Goal: Find specific page/section: Find specific page/section

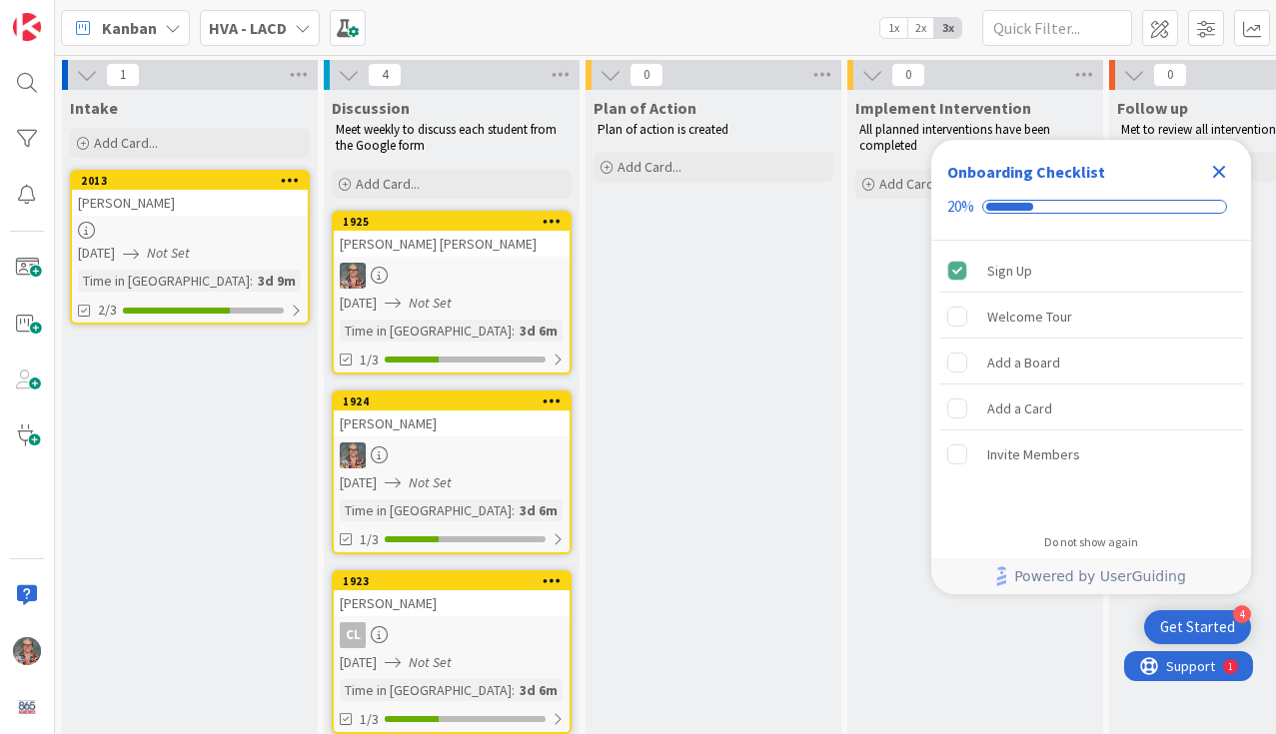
click at [286, 184] on icon at bounding box center [290, 180] width 19 height 14
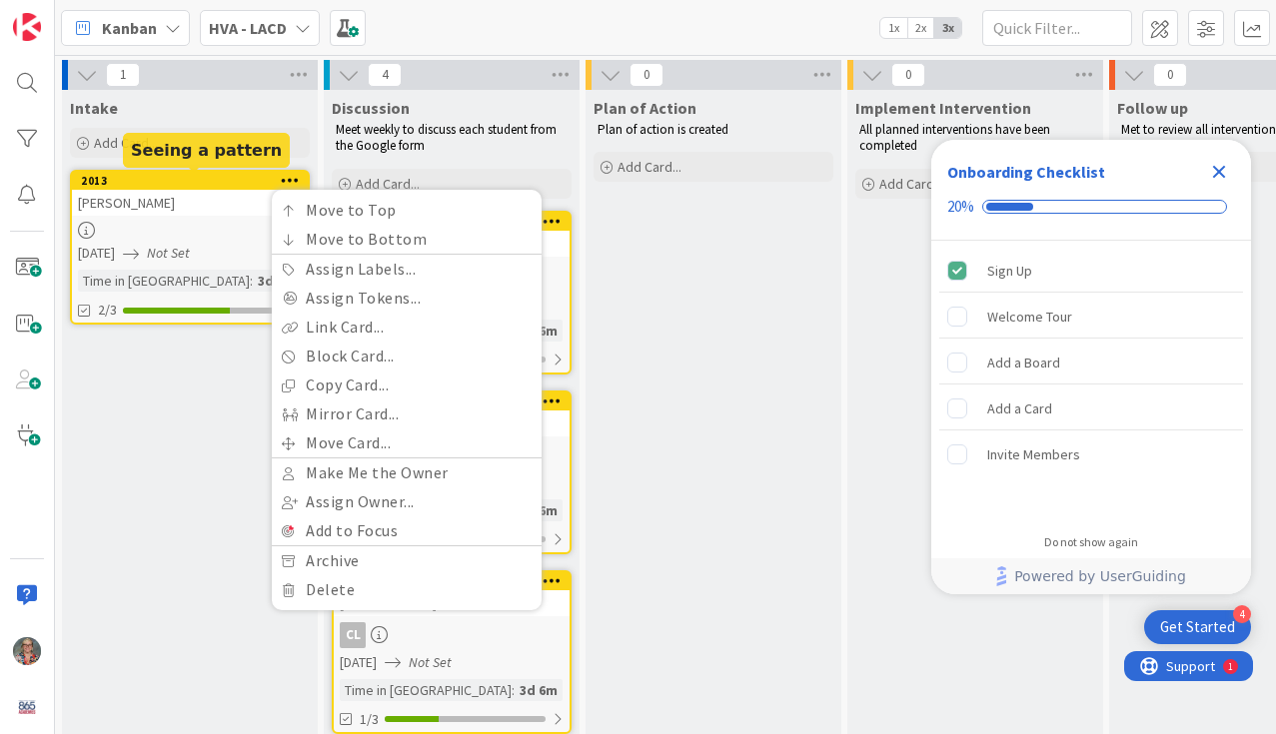
click at [107, 205] on div "Sophia L." at bounding box center [190, 203] width 236 height 26
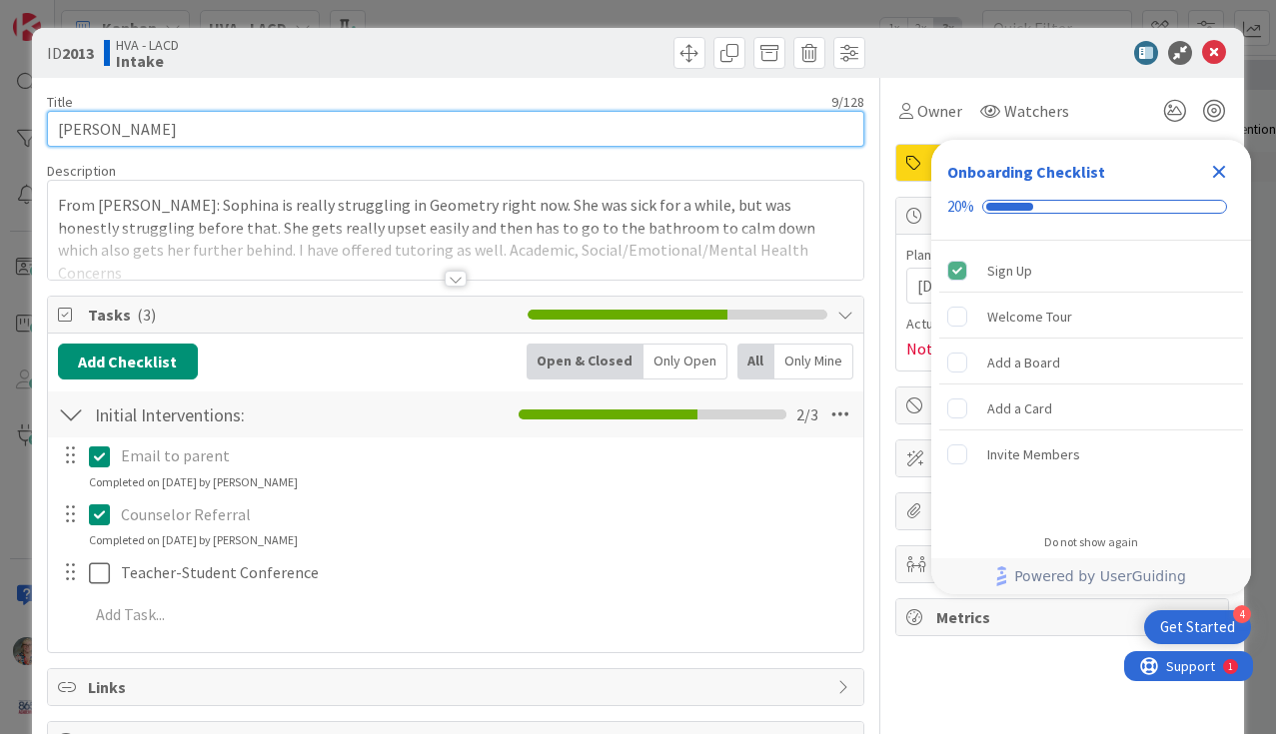
click at [101, 126] on input "Sophia L." at bounding box center [455, 129] width 817 height 36
type input "Sophina L."
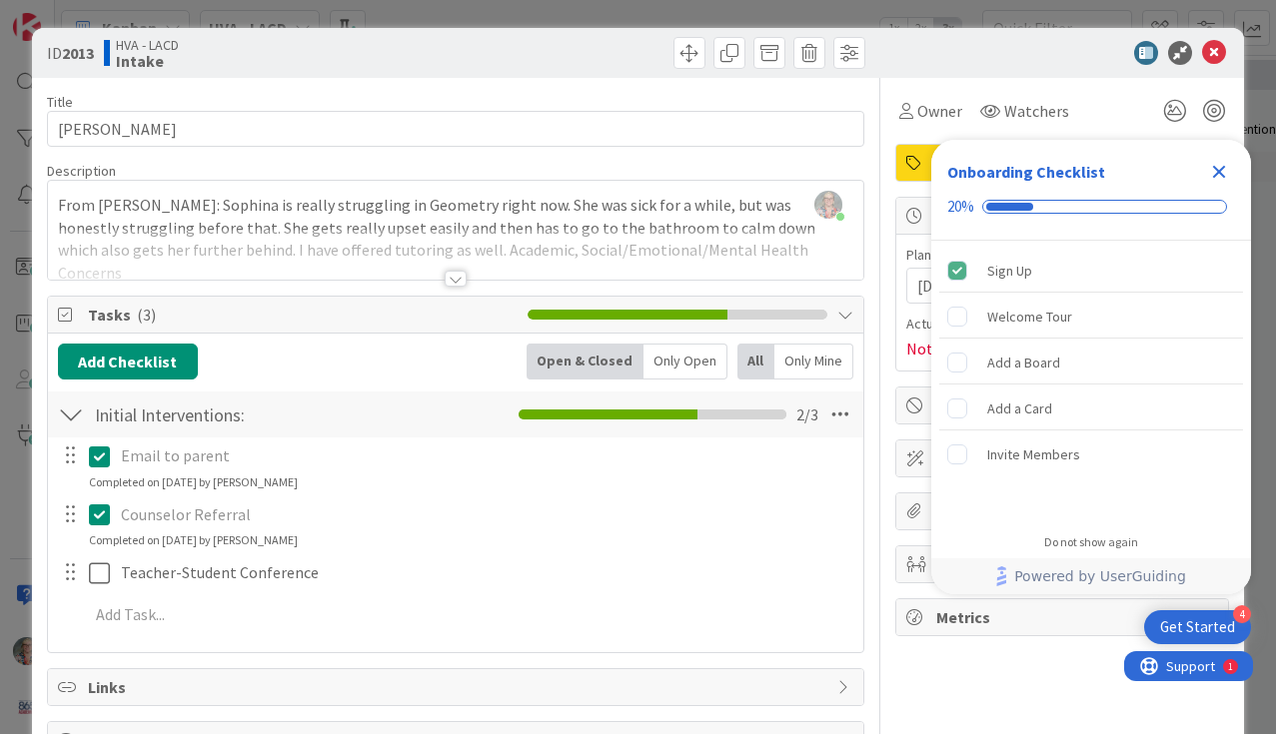
click at [1214, 166] on icon "Close Checklist" at bounding box center [1219, 172] width 13 height 13
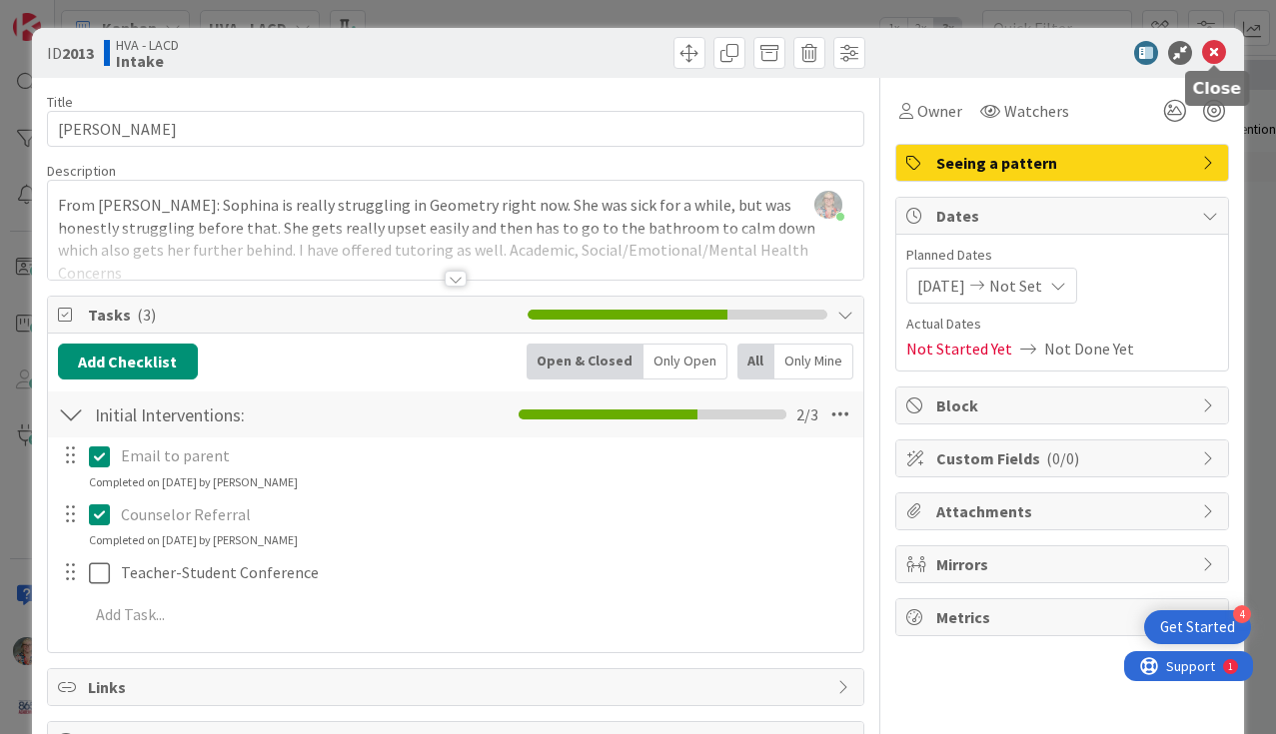
click at [1208, 57] on icon at bounding box center [1214, 53] width 24 height 24
